Goal: Task Accomplishment & Management: Manage account settings

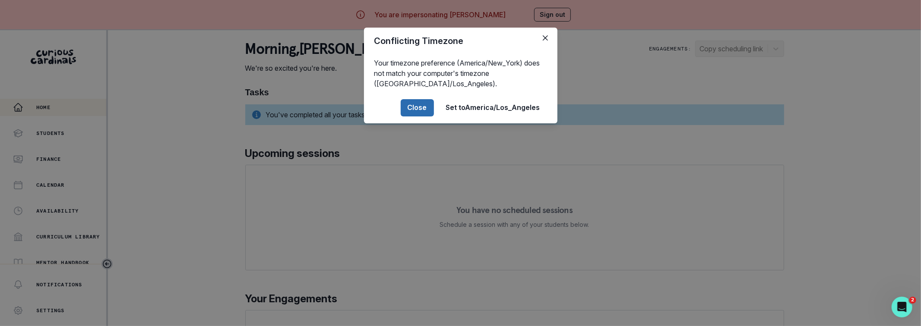
click at [409, 107] on button "Close" at bounding box center [417, 107] width 33 height 17
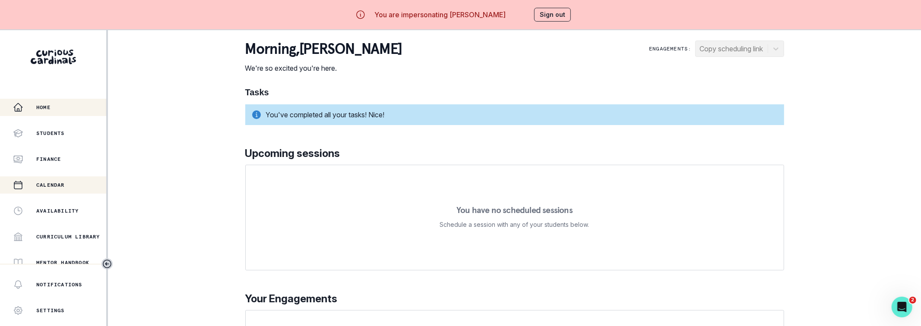
scroll to position [7, 0]
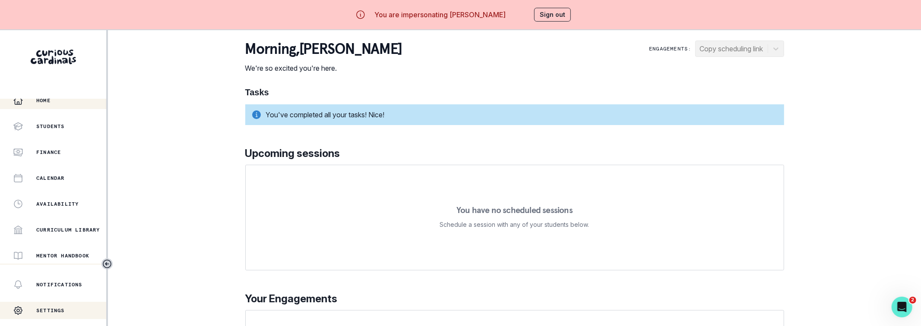
click at [52, 308] on p "Settings" at bounding box center [50, 310] width 29 height 7
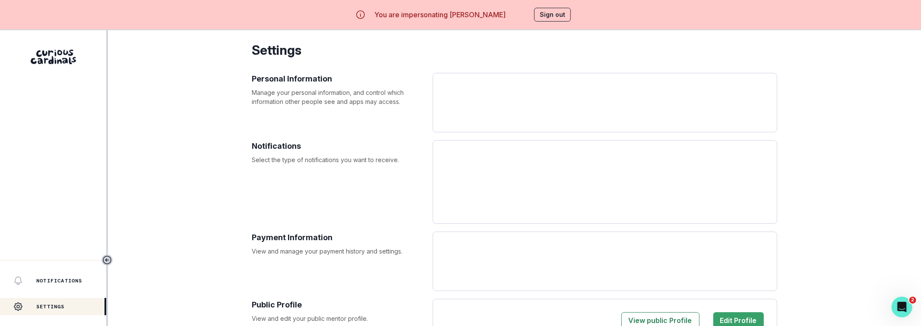
select select "America/New_York"
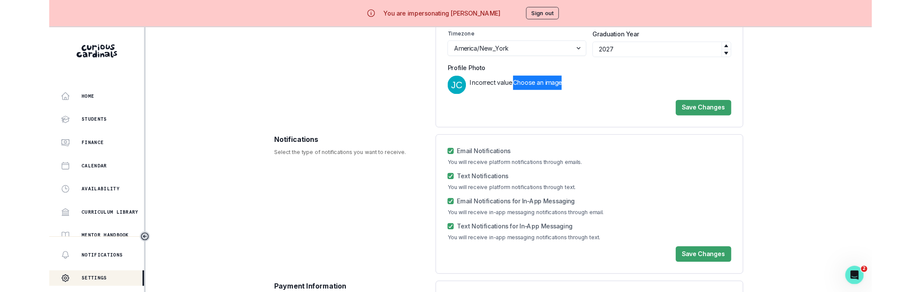
scroll to position [282, 0]
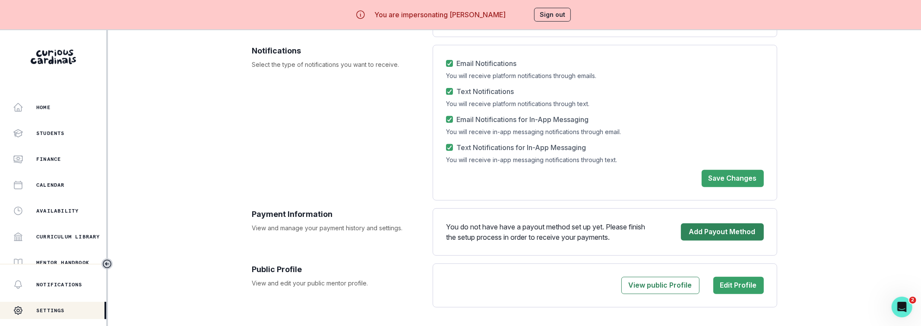
click at [701, 231] on button "Add Payout Method" at bounding box center [722, 232] width 83 height 17
drag, startPoint x: 695, startPoint y: 212, endPoint x: 708, endPoint y: 237, distance: 28.0
click at [696, 212] on div "You do not have have a payout method set up yet. Please finish the setup proces…" at bounding box center [605, 233] width 344 height 48
click at [710, 231] on button "Add Payout Method" at bounding box center [722, 232] width 83 height 17
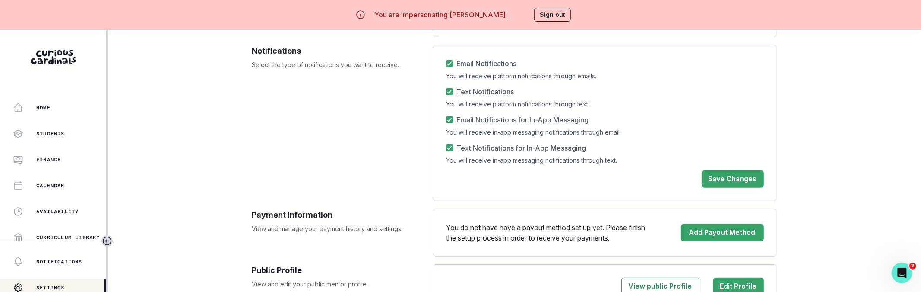
click at [552, 12] on button "Sign out" at bounding box center [552, 15] width 37 height 14
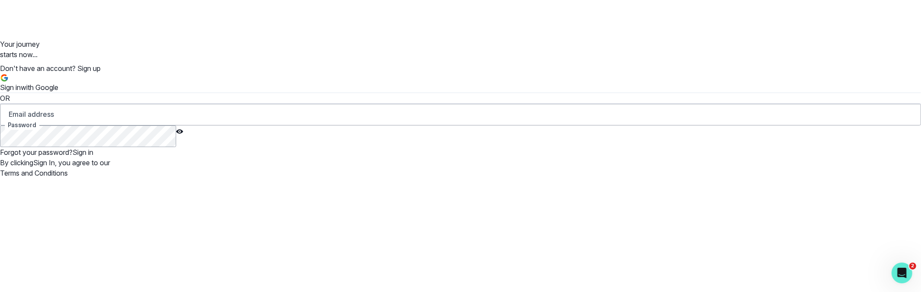
click at [58, 73] on button "Sign in with Google" at bounding box center [29, 82] width 58 height 19
